Goal: Complete application form: Complete application form

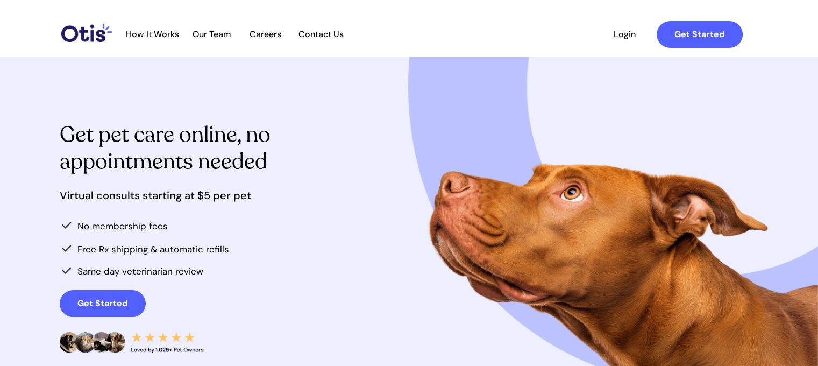
click at [141, 29] on span "How It Works" at bounding box center [152, 34] width 64 height 10
click at [214, 32] on span "Our Team" at bounding box center [212, 34] width 53 height 10
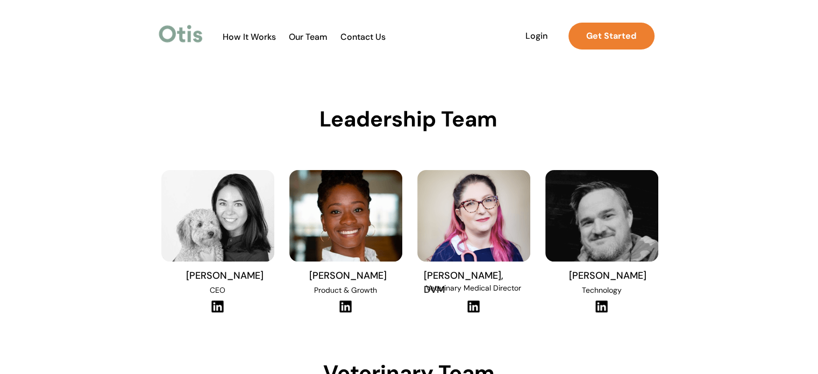
click at [299, 35] on span "Our Team" at bounding box center [308, 37] width 53 height 10
click at [252, 38] on span "How It Works" at bounding box center [249, 37] width 64 height 10
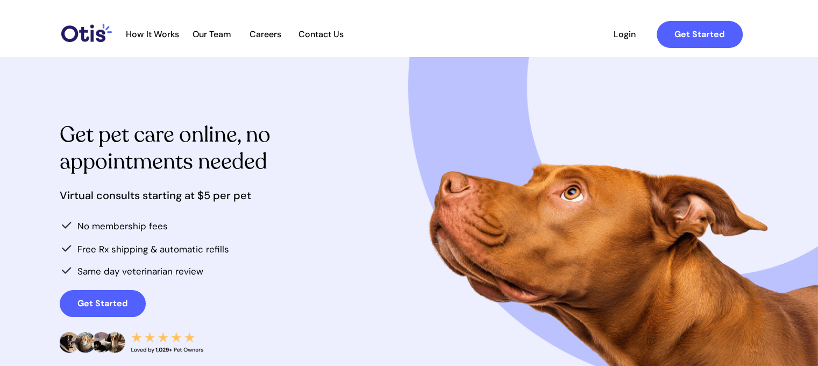
click at [273, 32] on span "Careers" at bounding box center [265, 34] width 53 height 10
click at [318, 33] on span "Contact Us" at bounding box center [321, 34] width 56 height 10
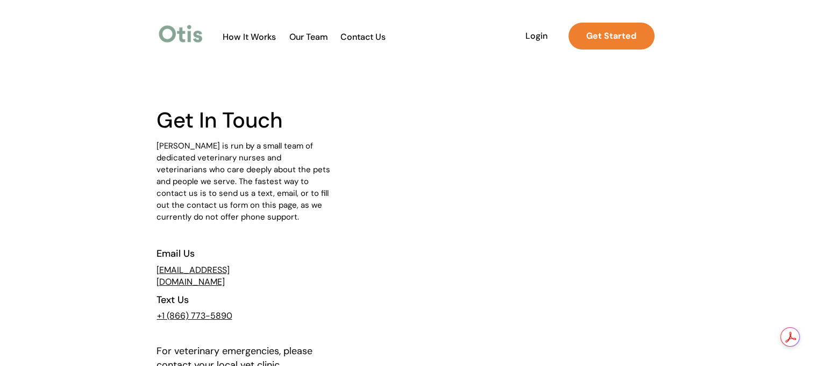
click at [251, 34] on span "How It Works" at bounding box center [249, 37] width 64 height 10
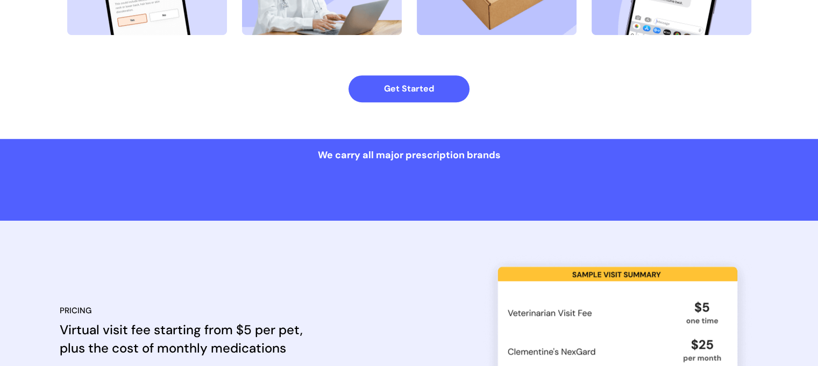
scroll to position [807, 0]
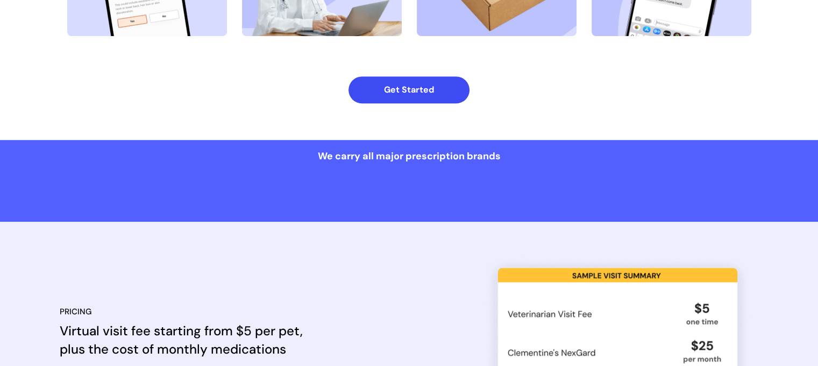
click at [391, 94] on strong "Get Started" at bounding box center [409, 89] width 50 height 11
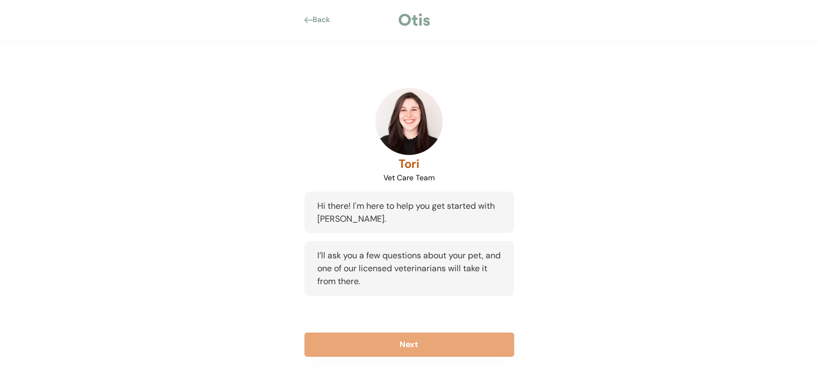
scroll to position [31, 0]
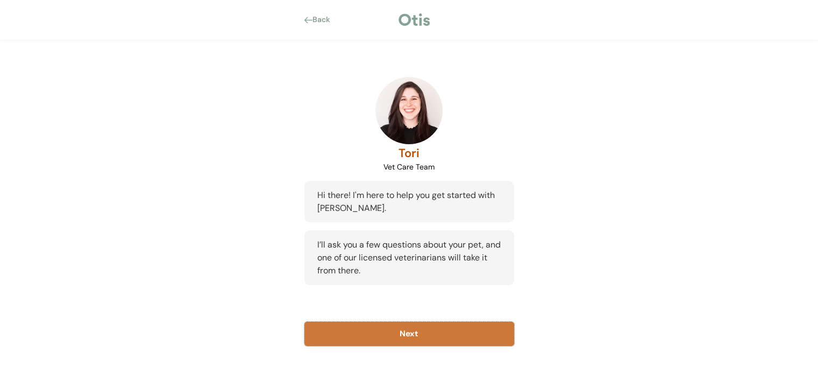
click at [409, 334] on button "Next" at bounding box center [409, 334] width 210 height 24
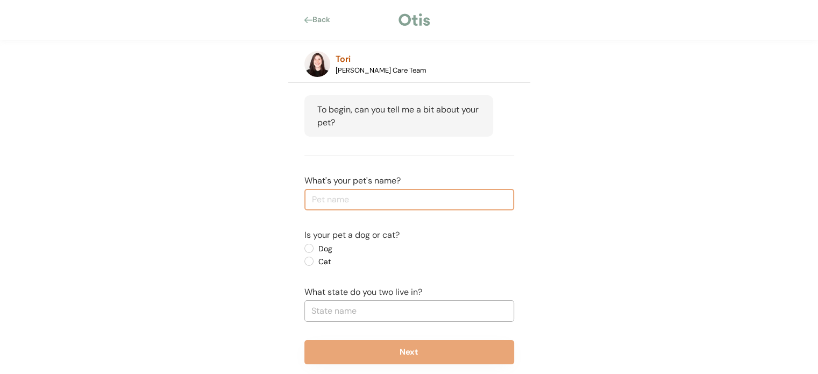
scroll to position [84, 0]
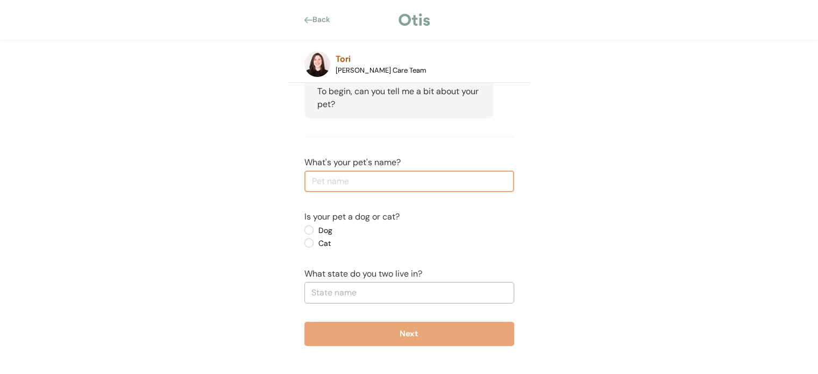
click at [338, 175] on input "input" at bounding box center [409, 181] width 210 height 22
type input "Scout"
click at [315, 232] on label "Dog" at bounding box center [363, 230] width 97 height 8
click at [303, 232] on input "Dog" at bounding box center [299, 229] width 7 height 7
radio input "true"
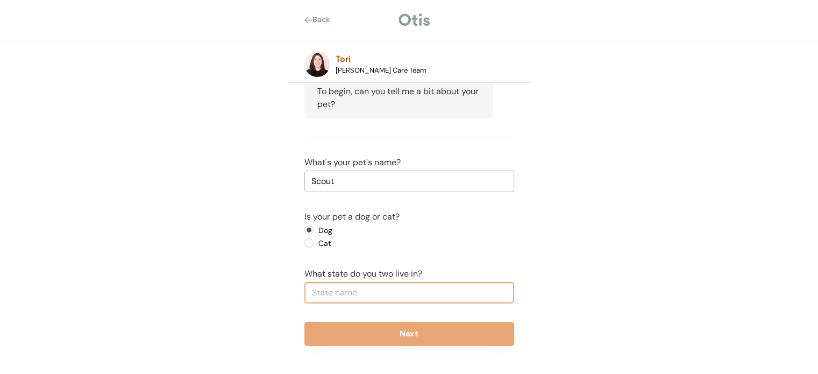
click at [336, 295] on input "text" at bounding box center [409, 293] width 210 height 22
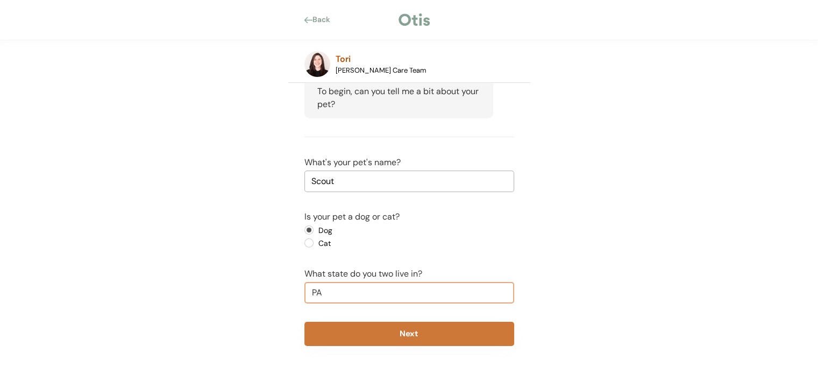
type input "PA"
click at [460, 332] on button "Next" at bounding box center [409, 334] width 210 height 24
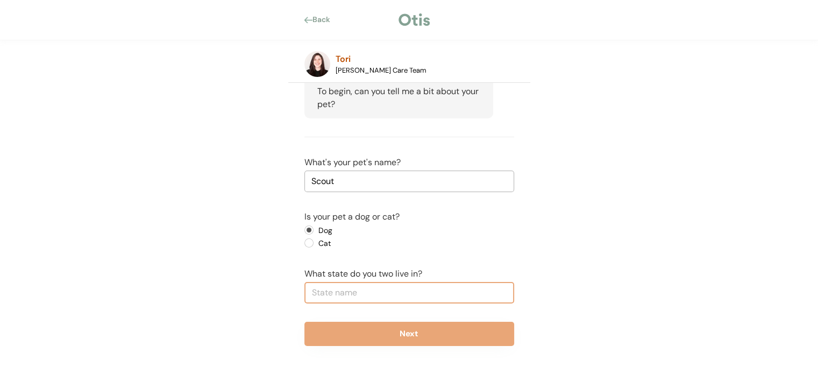
click at [428, 294] on input "text" at bounding box center [409, 293] width 210 height 22
type input "Penn"
type input "[US_STATE]"
type input "Pennsy"
type input "Pennsylvan"
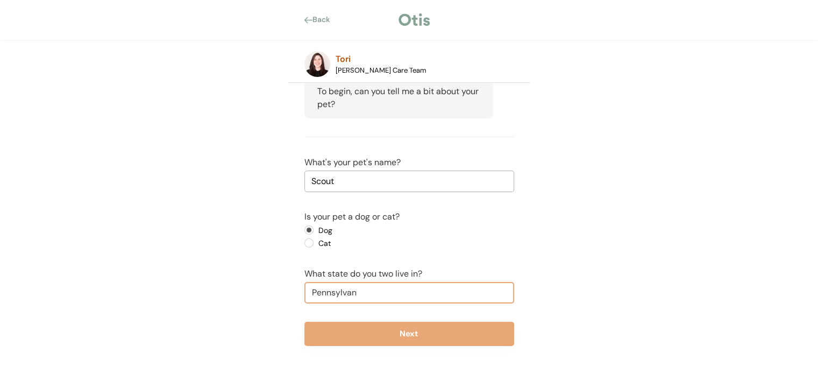
type input "[US_STATE]"
type input "Pennsylvani"
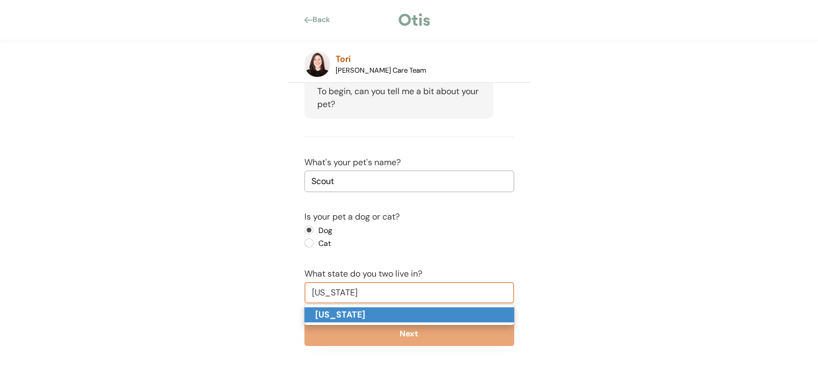
click at [391, 313] on p "[US_STATE]" at bounding box center [409, 315] width 210 height 16
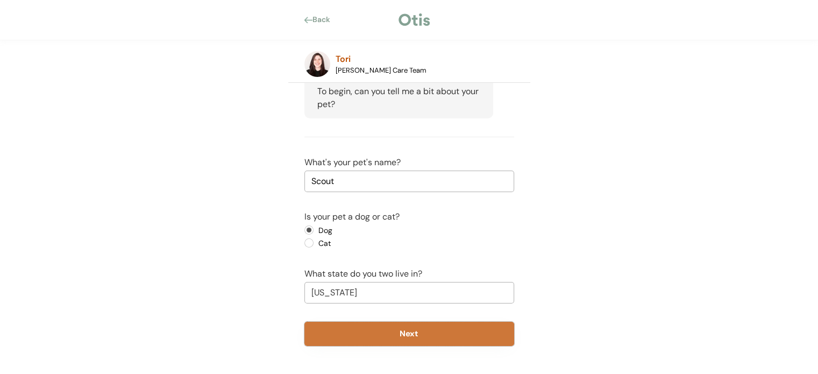
click at [389, 339] on button "Next" at bounding box center [409, 334] width 210 height 24
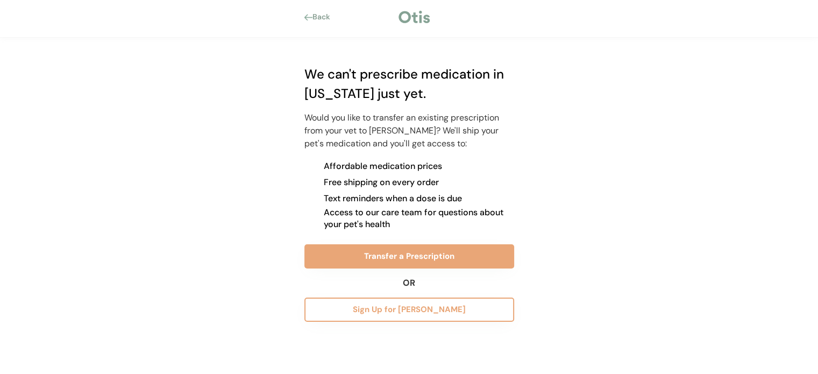
scroll to position [2, 0]
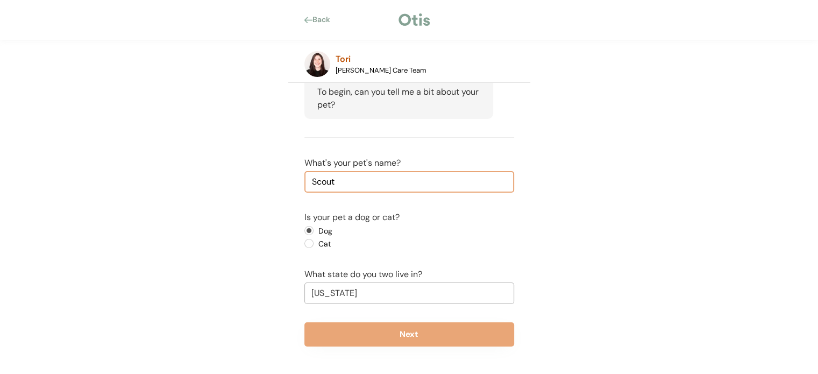
scroll to position [84, 0]
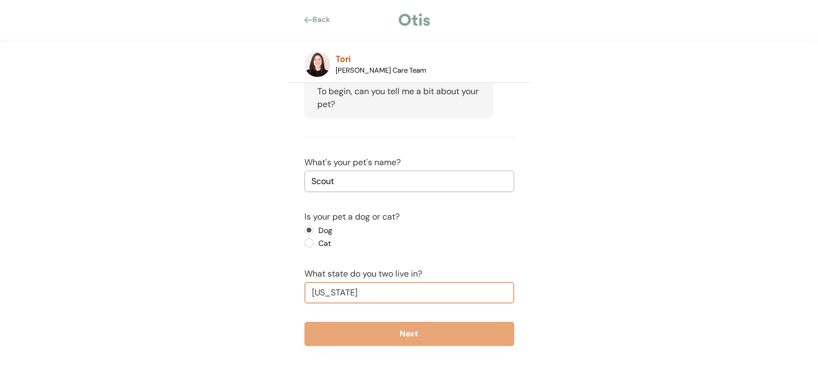
drag, startPoint x: 391, startPoint y: 292, endPoint x: 310, endPoint y: 259, distance: 87.6
click at [207, 295] on div "Back Tori Vet Care Team Hi there! I'm here to help you get started with [PERSON…" at bounding box center [409, 145] width 818 height 459
type input "New"
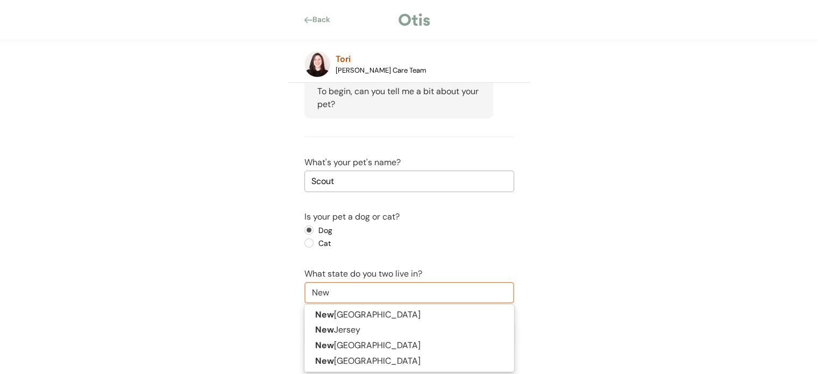
type input "[US_STATE]"
type input "New"
type input "New y"
type input "[US_STATE]"
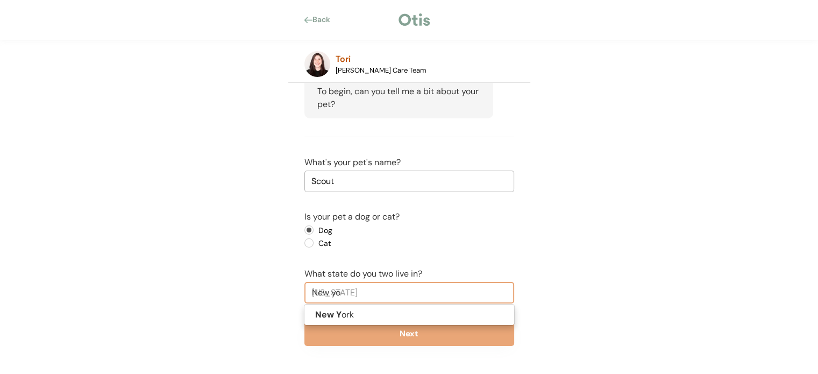
type input "New yor"
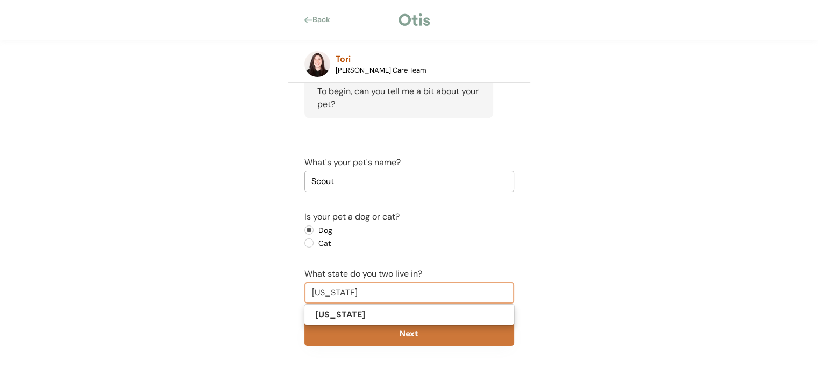
type input "[US_STATE]"
click at [423, 332] on button "Next" at bounding box center [409, 334] width 210 height 24
click at [404, 331] on button "Next" at bounding box center [409, 334] width 210 height 24
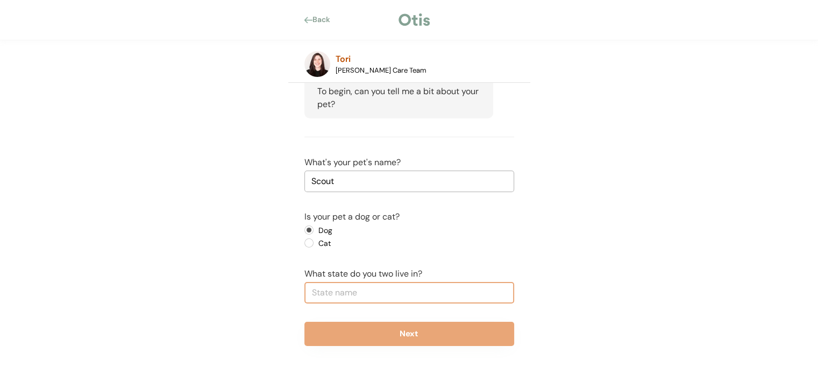
click at [332, 293] on input "text" at bounding box center [409, 293] width 210 height 22
type input "Ne"
type input "[US_STATE]"
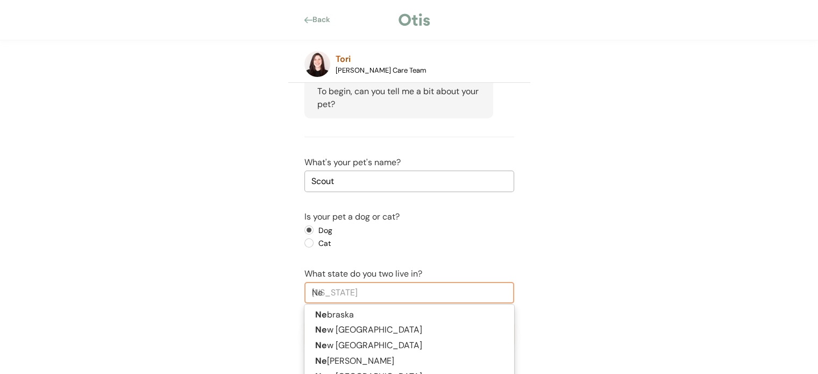
type input "New"
type input "[US_STATE]"
type input "New"
type input "New y"
type input "[US_STATE]"
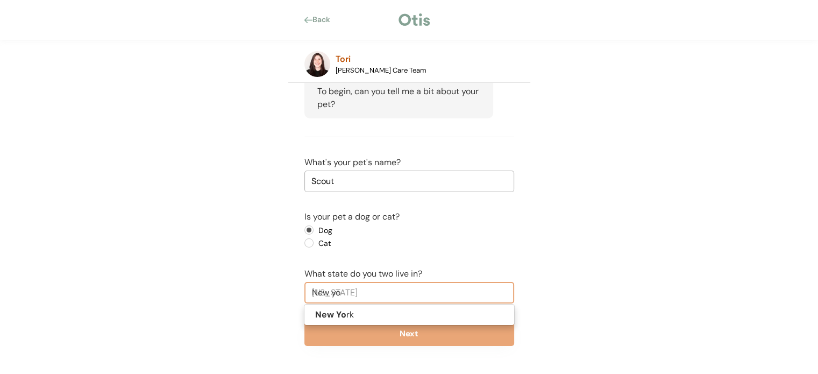
type input "New yor"
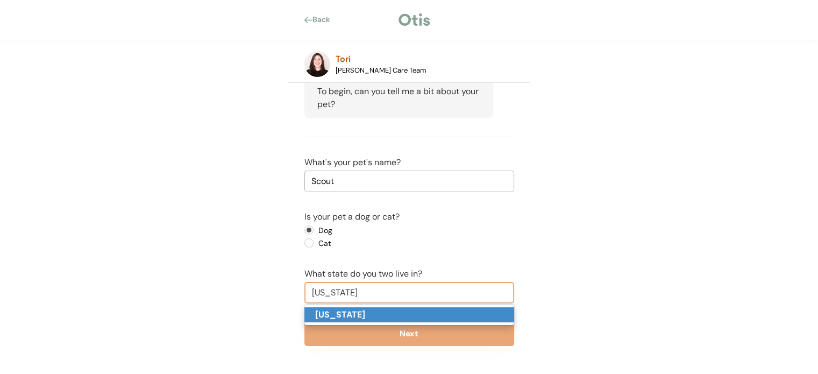
click at [365, 319] on p "[US_STATE]" at bounding box center [409, 315] width 210 height 16
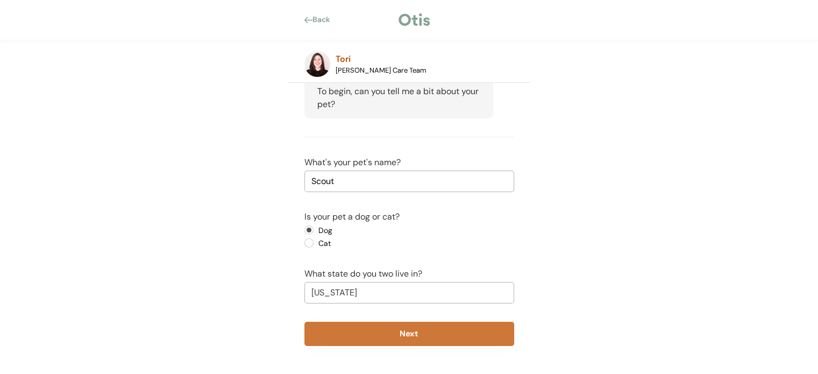
type input "[US_STATE]"
click at [368, 335] on button "Next" at bounding box center [409, 334] width 210 height 24
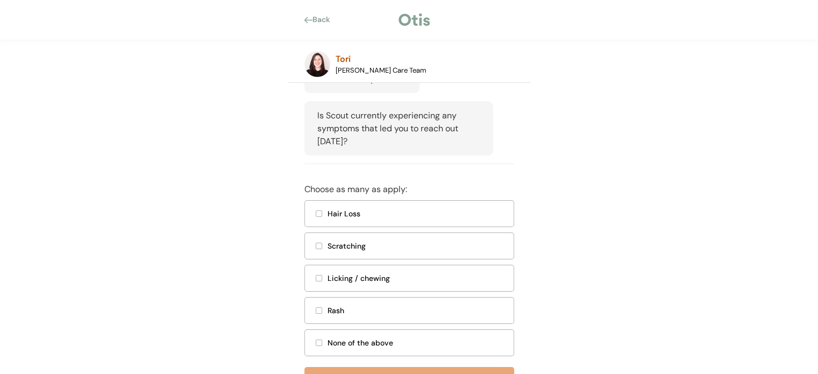
scroll to position [267, 0]
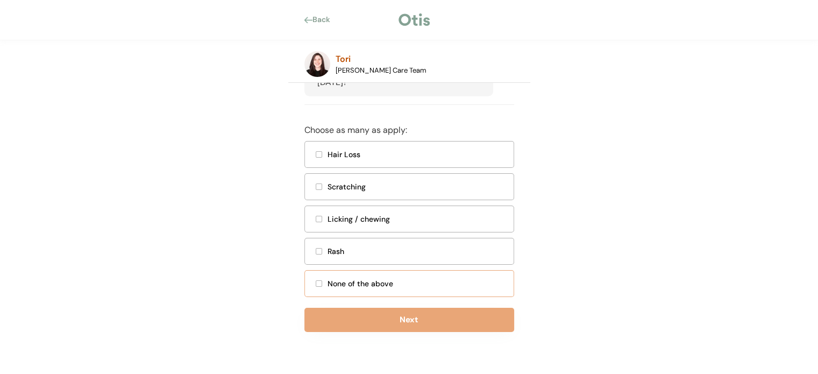
click at [318, 281] on div at bounding box center [318, 283] width 5 height 5
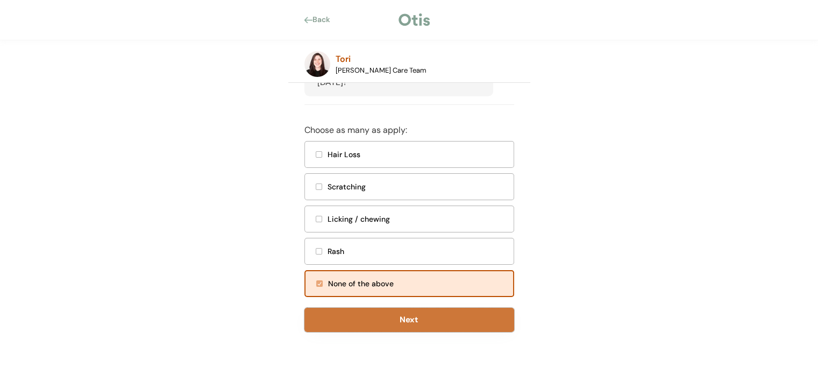
click at [324, 328] on button "Next" at bounding box center [409, 320] width 210 height 24
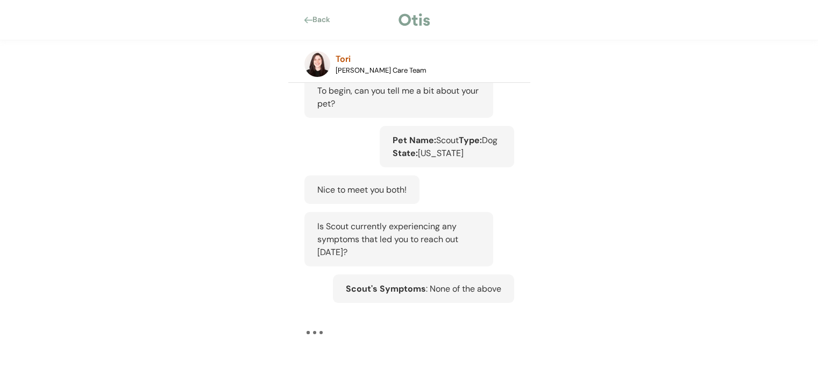
scroll to position [95, 0]
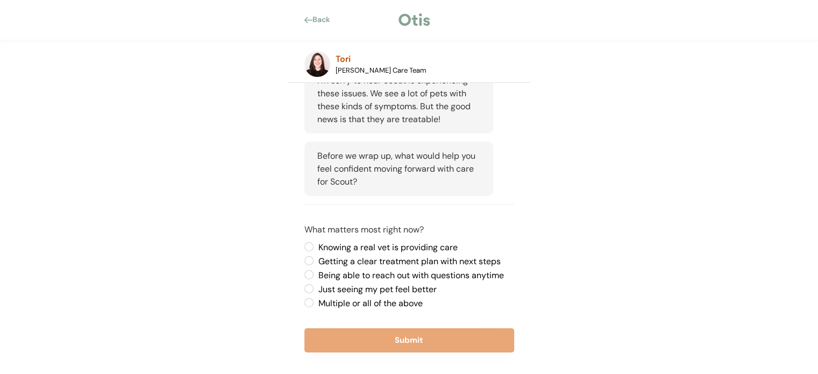
scroll to position [363, 0]
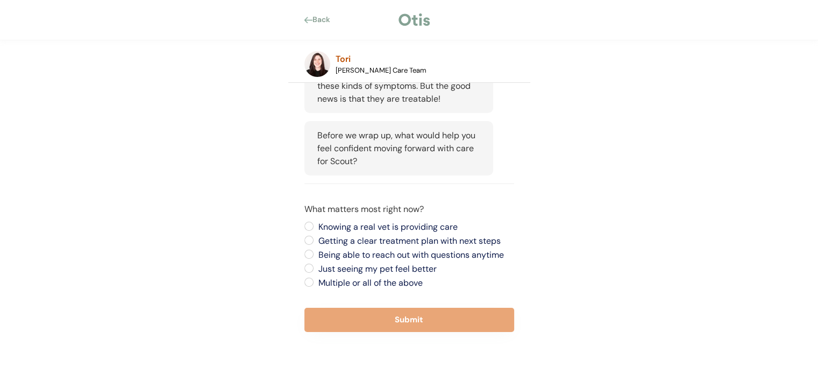
click at [315, 280] on label "Multiple or all of the above" at bounding box center [414, 283] width 199 height 9
click at [303, 230] on input "Multiple or all of the above" at bounding box center [299, 226] width 7 height 7
radio input "true"
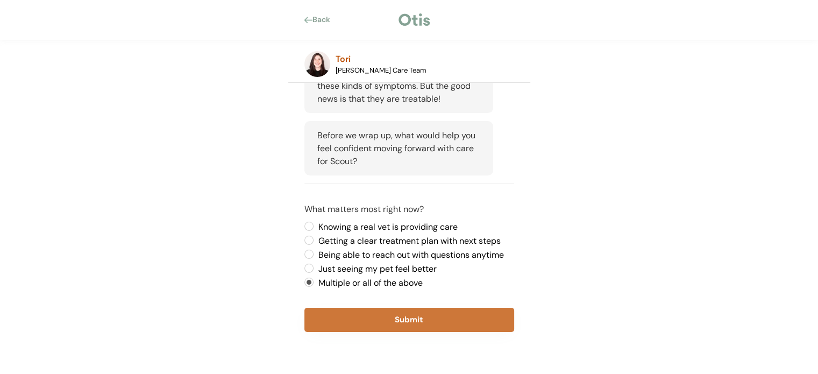
click at [337, 322] on button "Submit" at bounding box center [409, 320] width 210 height 24
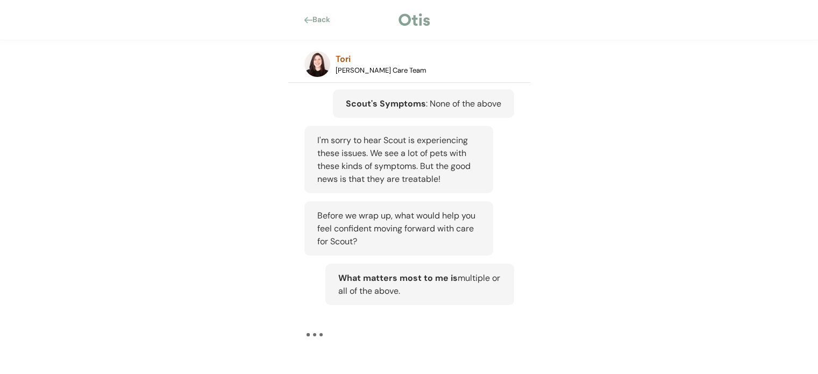
scroll to position [282, 0]
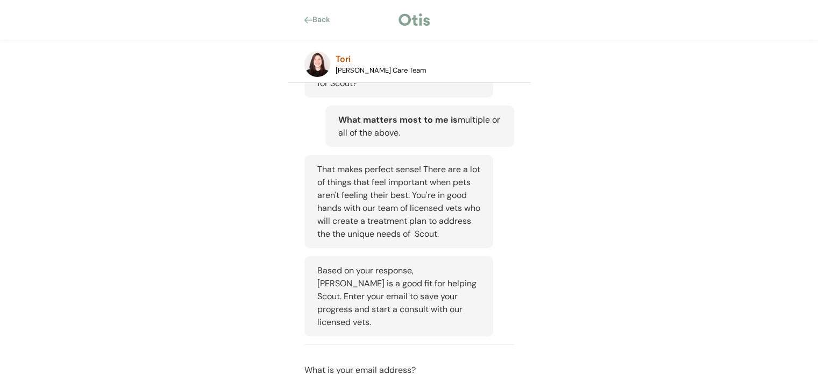
scroll to position [536, 0]
